Goal: Navigation & Orientation: Find specific page/section

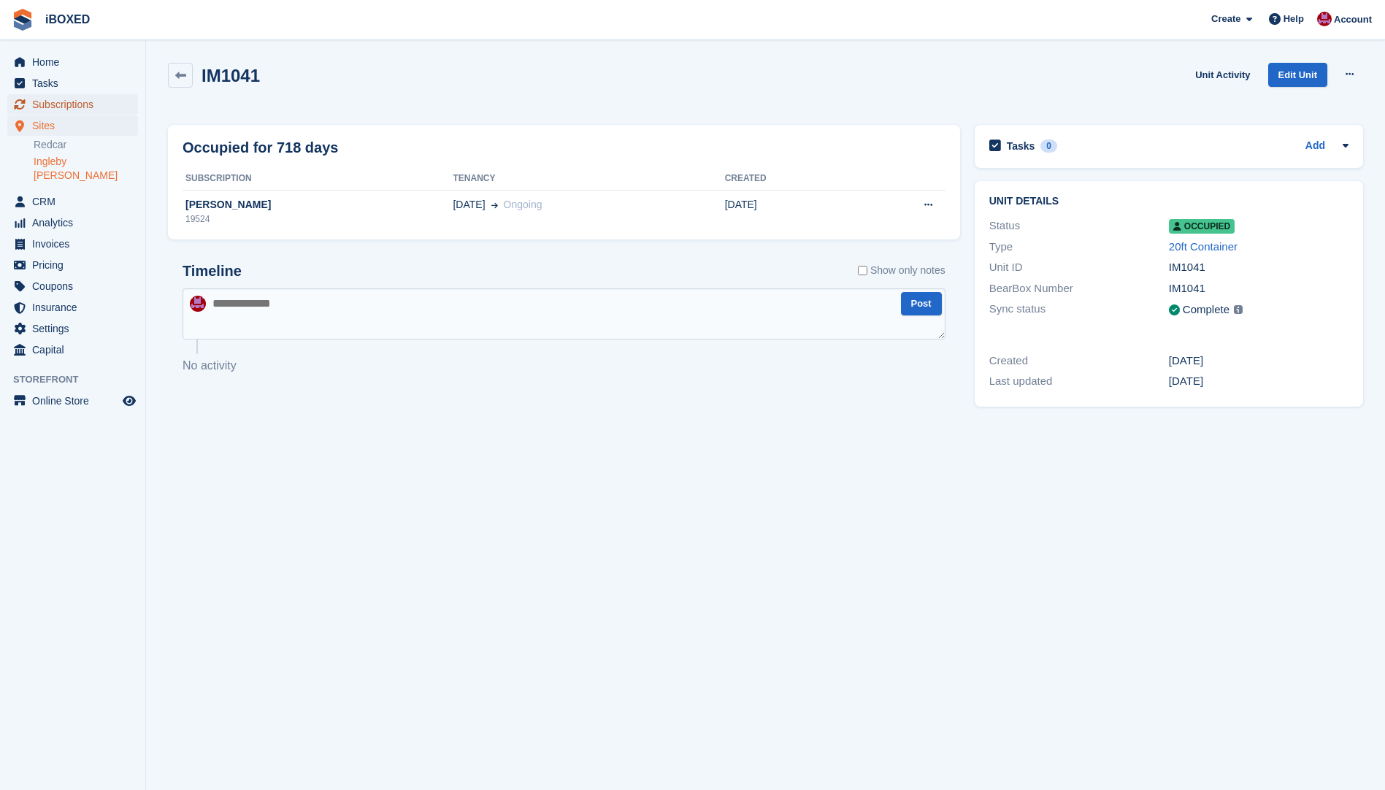
click at [62, 109] on span "Subscriptions" at bounding box center [76, 104] width 88 height 20
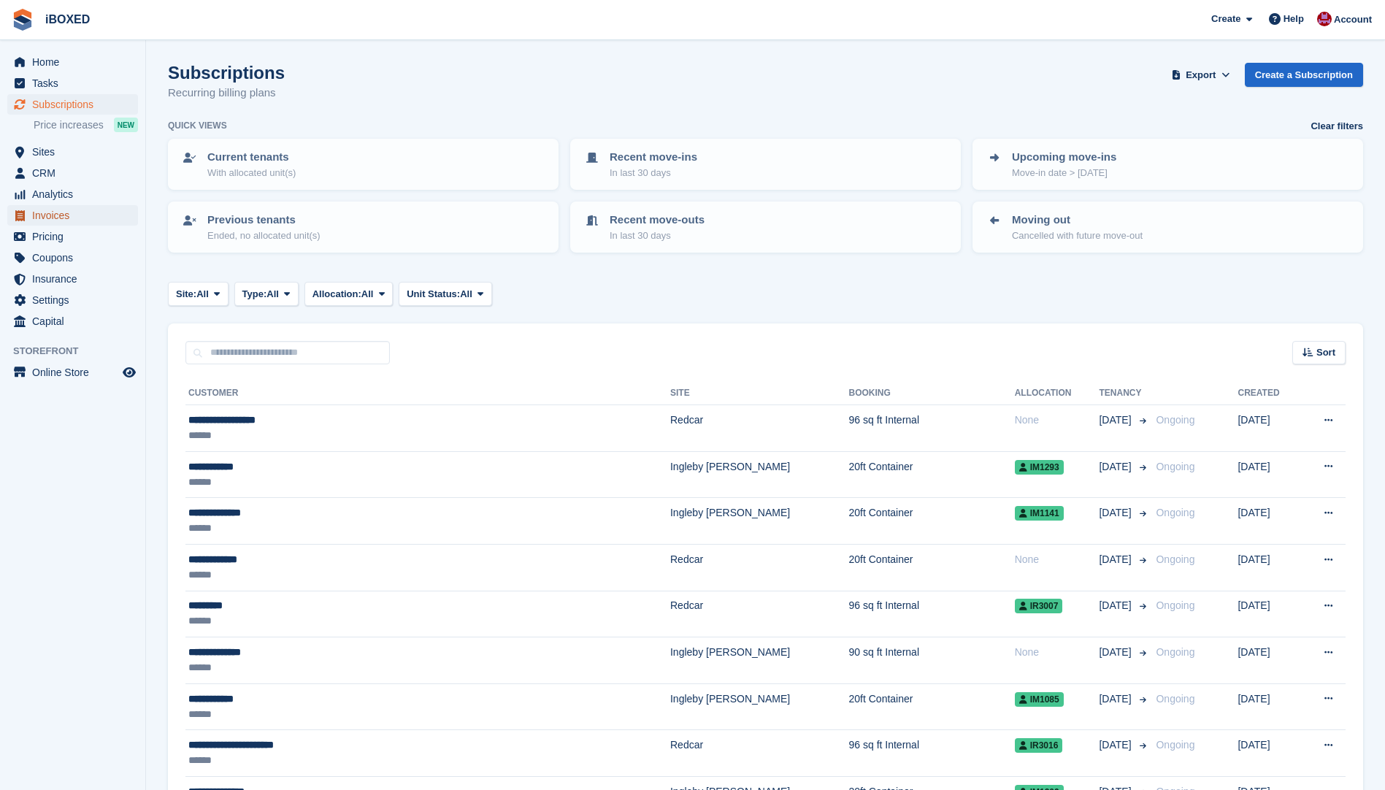
click at [61, 207] on span "Invoices" at bounding box center [76, 215] width 88 height 20
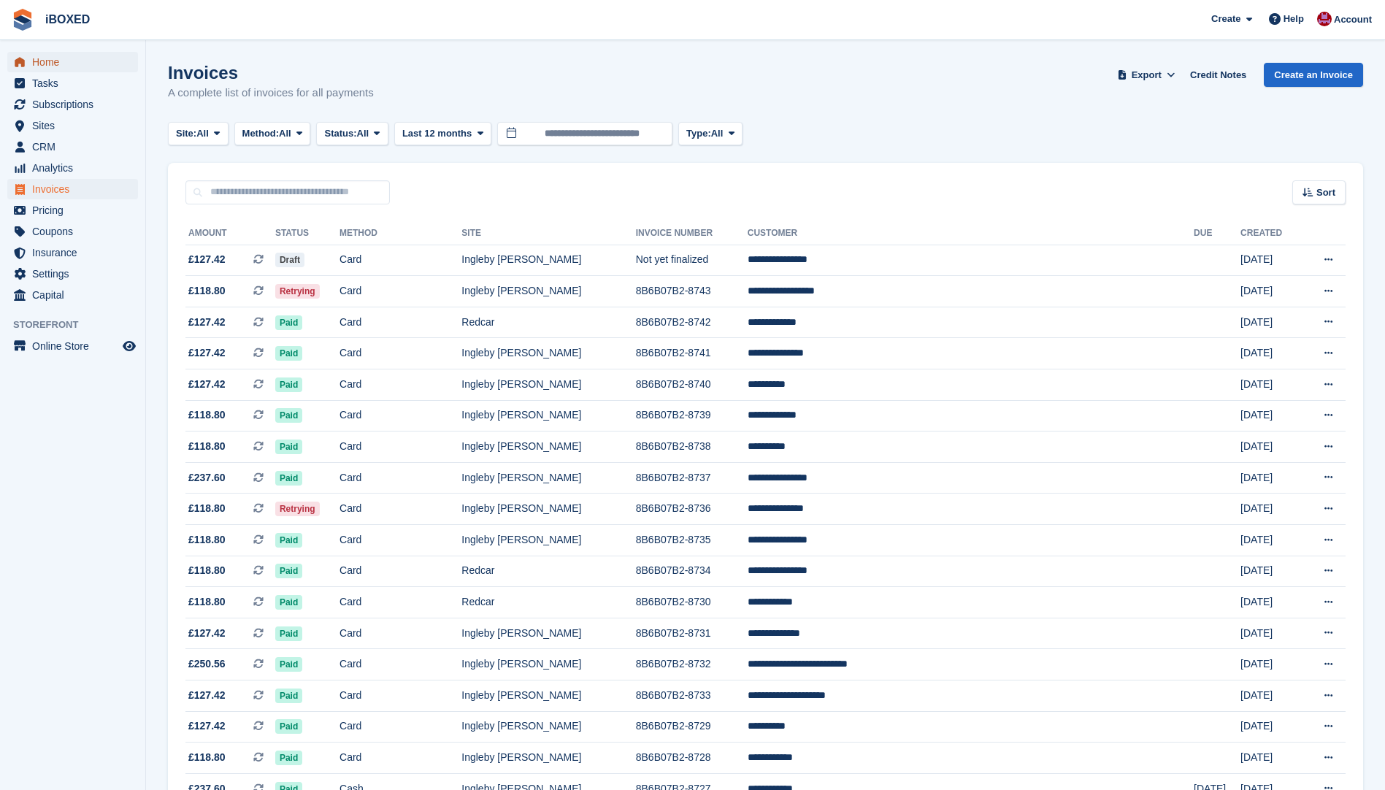
click at [39, 71] on span "Home" at bounding box center [76, 62] width 88 height 20
